Goal: Task Accomplishment & Management: Use online tool/utility

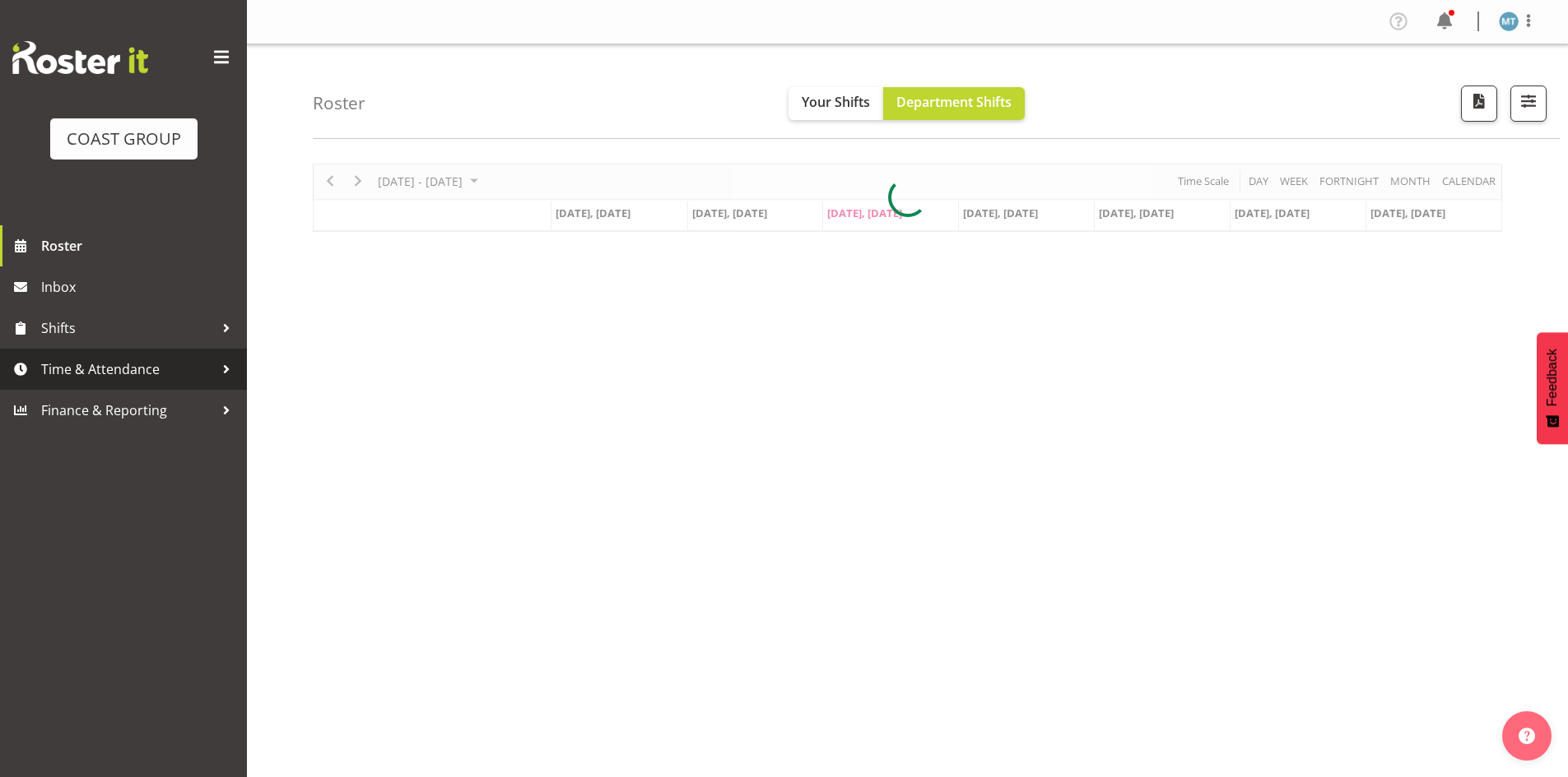
click at [202, 377] on span "Time & Attendance" at bounding box center [128, 370] width 173 height 25
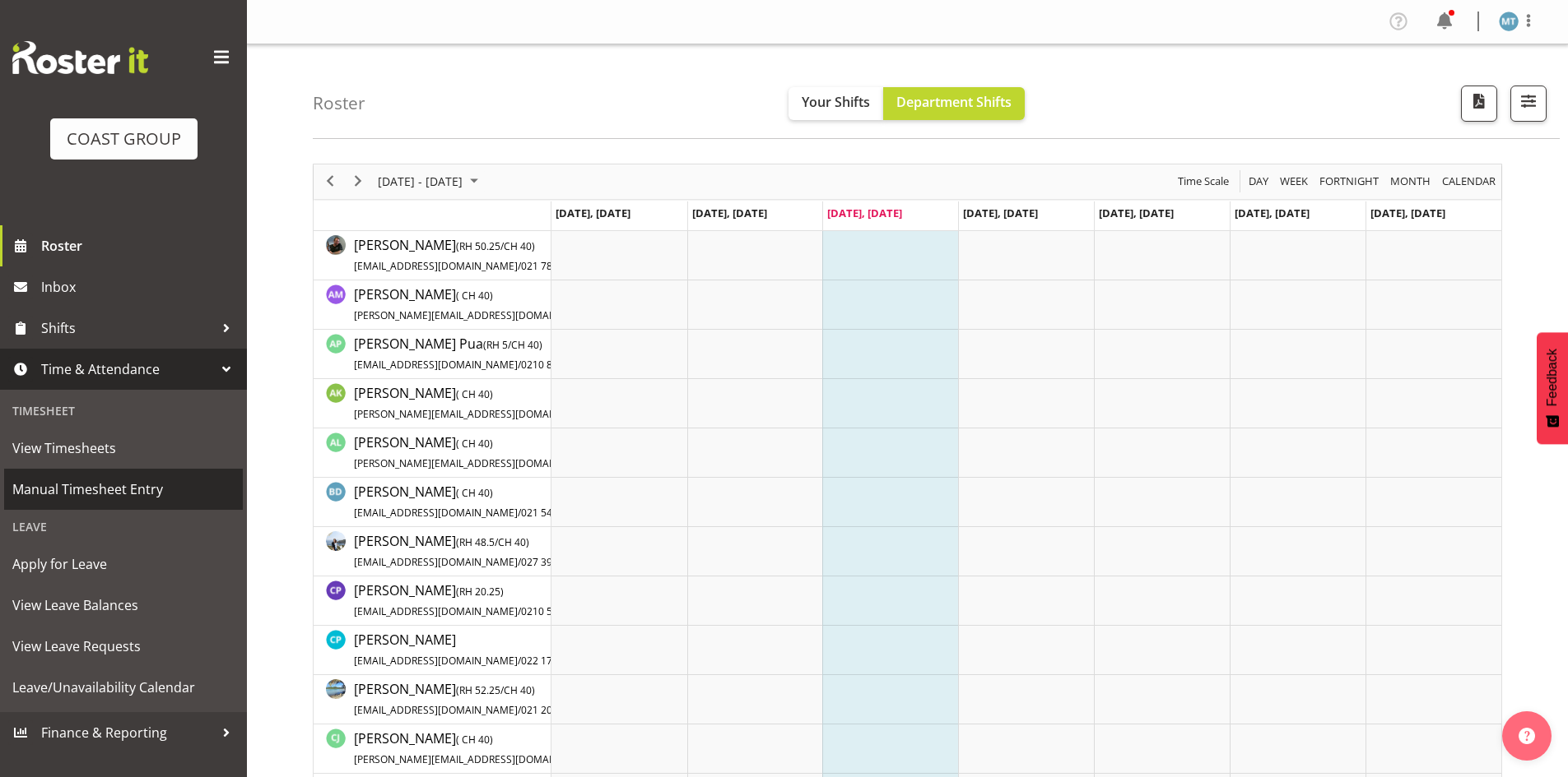
click at [154, 485] on span "Manual Timesheet Entry" at bounding box center [123, 490] width 222 height 25
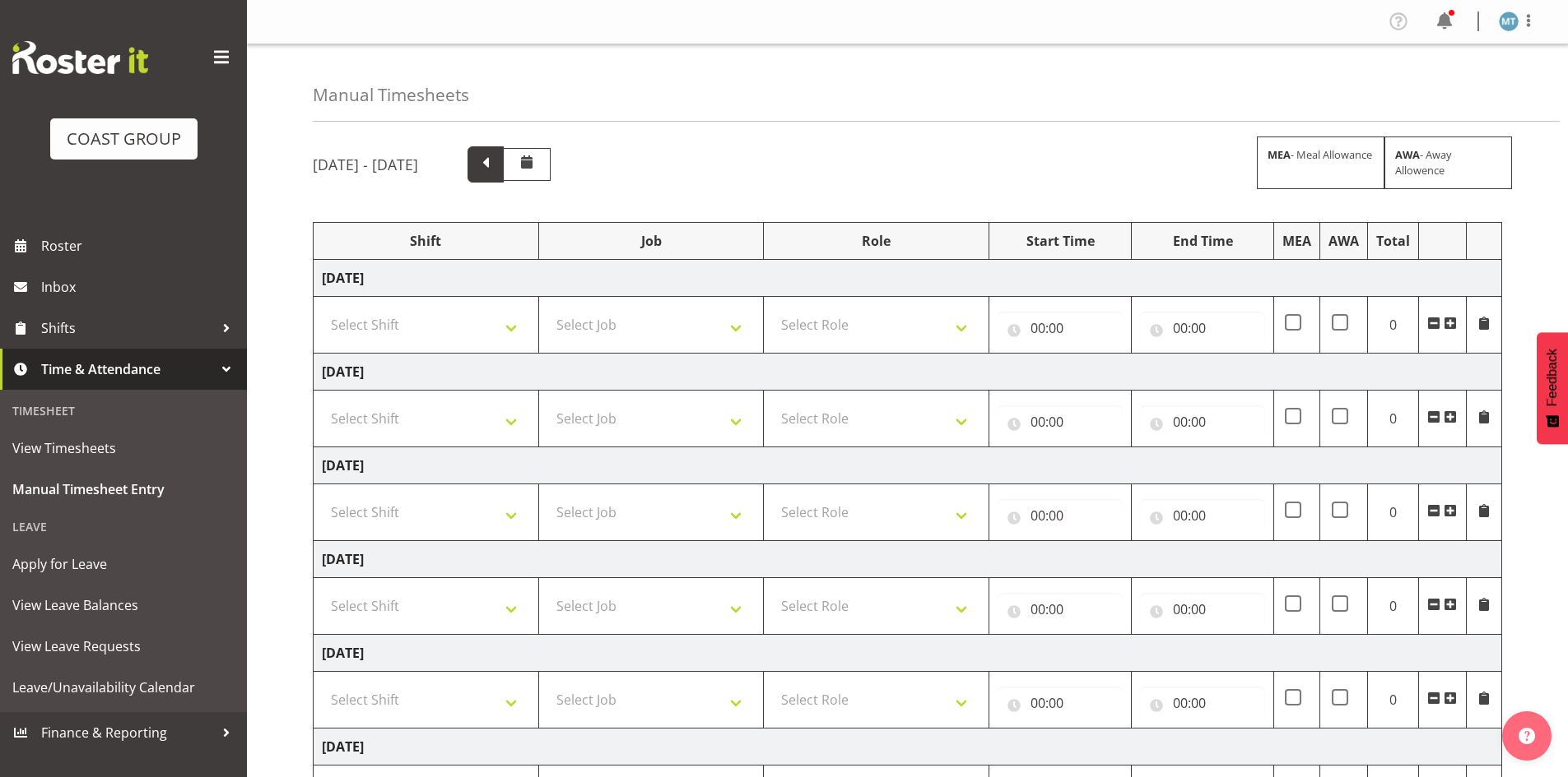
click at [496, 164] on span at bounding box center [485, 162] width 21 height 21
